Goal: Navigation & Orientation: Find specific page/section

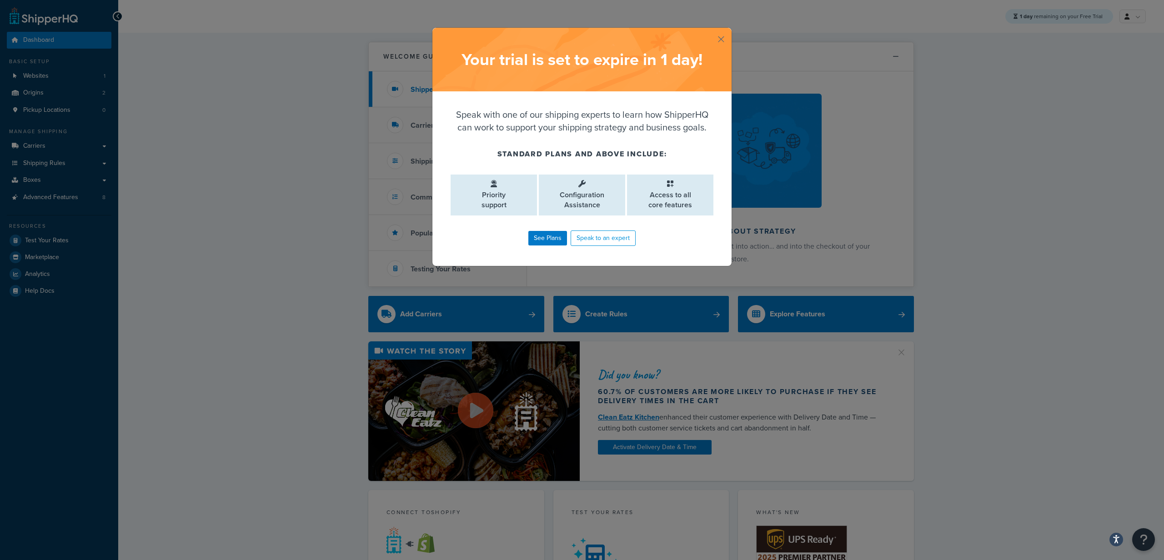
click at [729, 30] on button "button" at bounding box center [730, 29] width 2 height 2
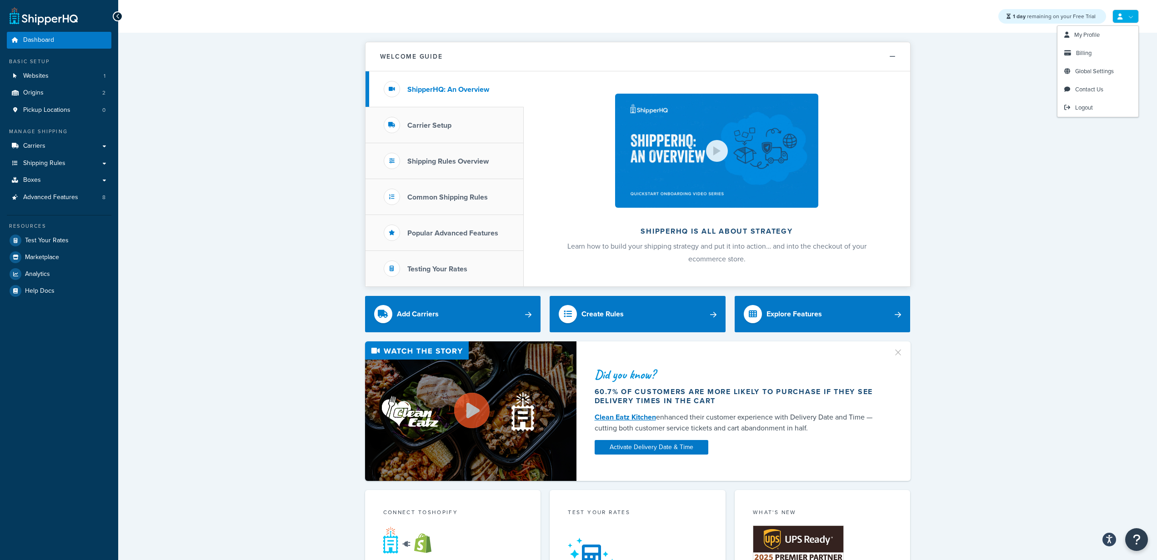
click at [1123, 14] on link at bounding box center [1125, 17] width 26 height 14
click at [1104, 32] on link "My Profile" at bounding box center [1097, 35] width 81 height 18
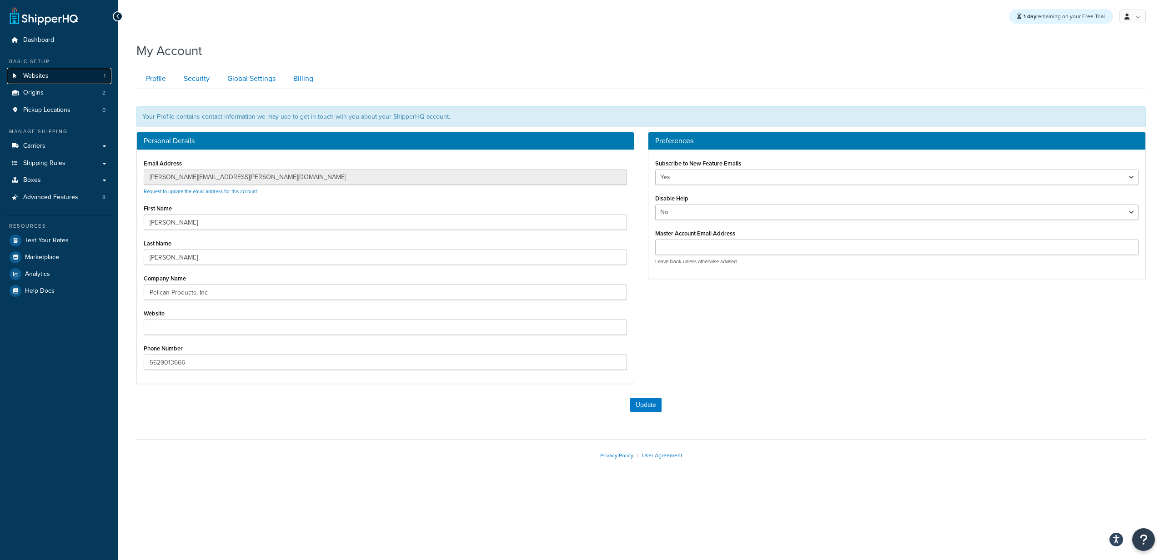
click at [35, 72] on span "Websites" at bounding box center [35, 76] width 25 height 8
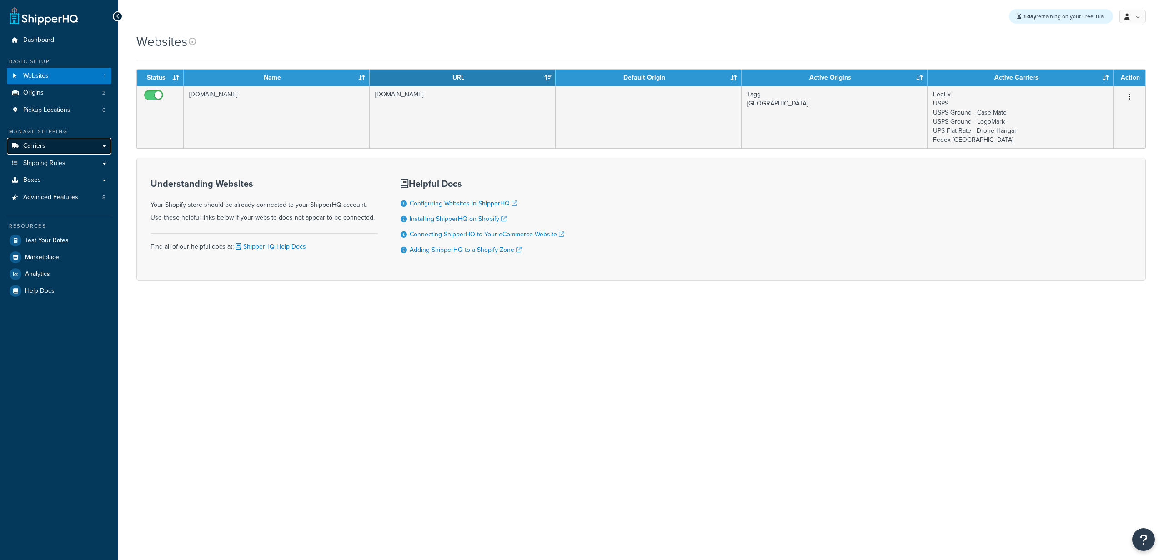
click at [67, 145] on link "Carriers" at bounding box center [59, 146] width 105 height 17
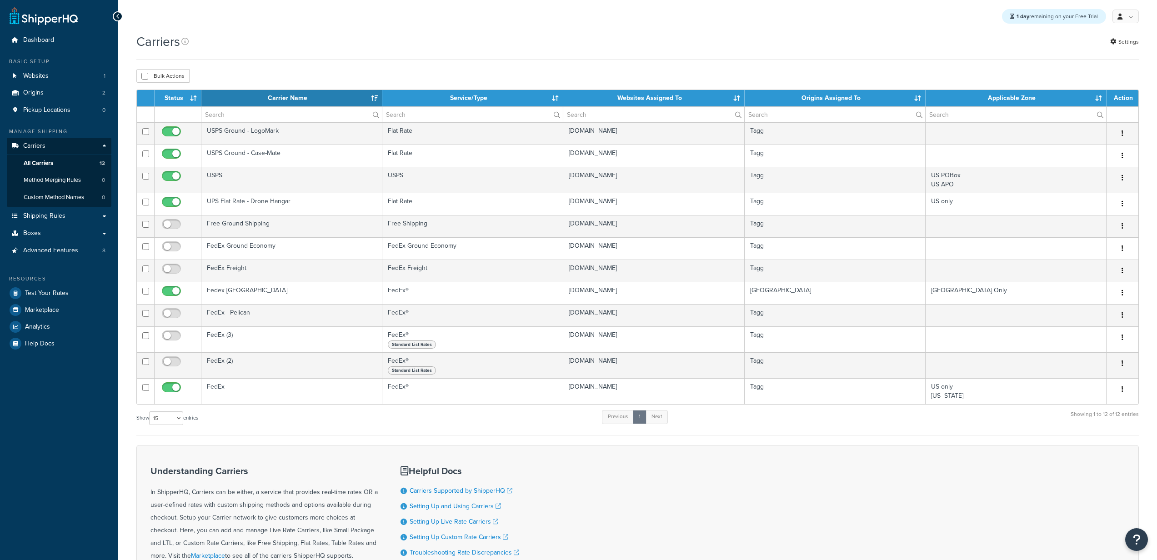
select select "15"
